Goal: Check status: Check status

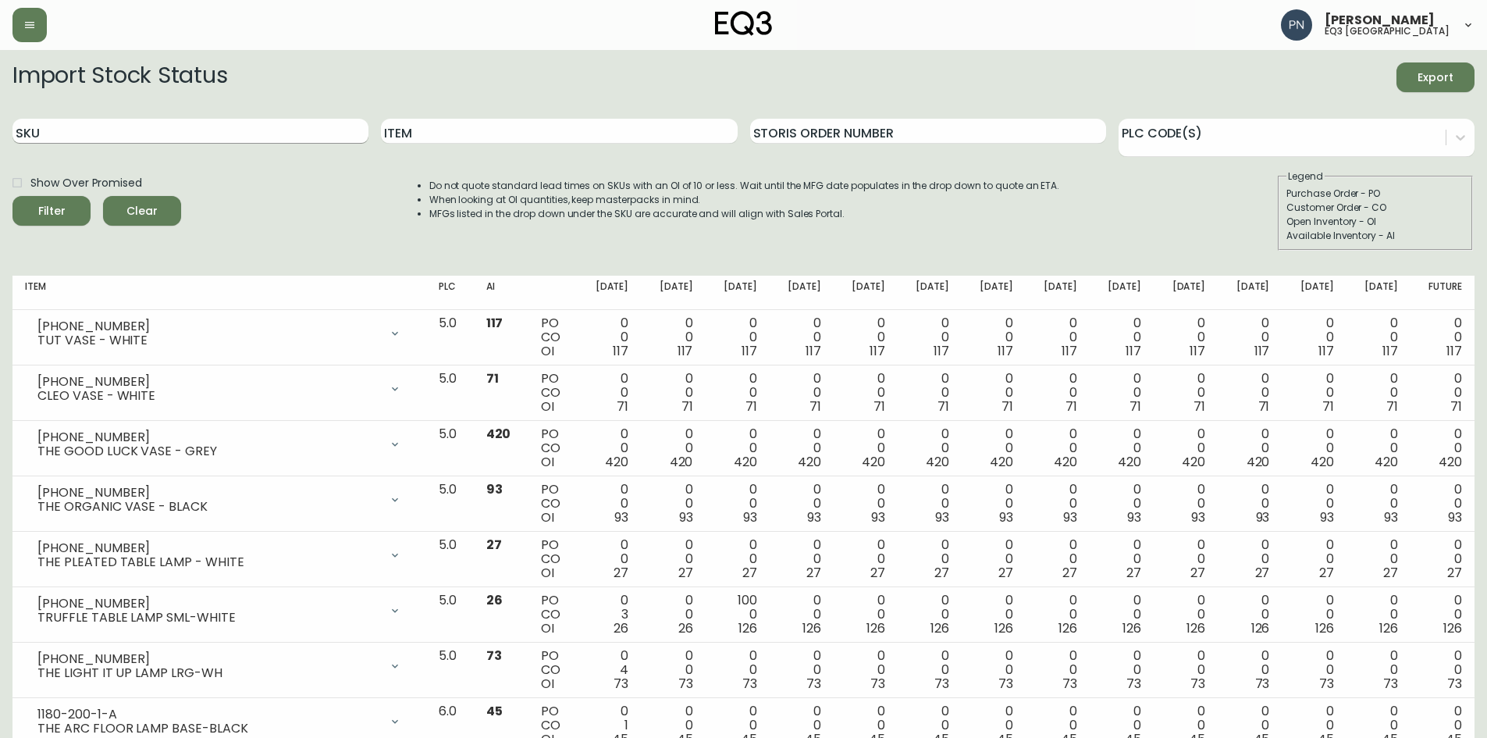
click at [146, 136] on input "SKU" at bounding box center [190, 131] width 356 height 25
click at [69, 130] on input "SKU" at bounding box center [190, 131] width 356 height 25
paste input "3190-286-9"
type input "3190-286-9"
click at [62, 217] on div "Filter" at bounding box center [51, 211] width 27 height 20
